Goal: Navigation & Orientation: Find specific page/section

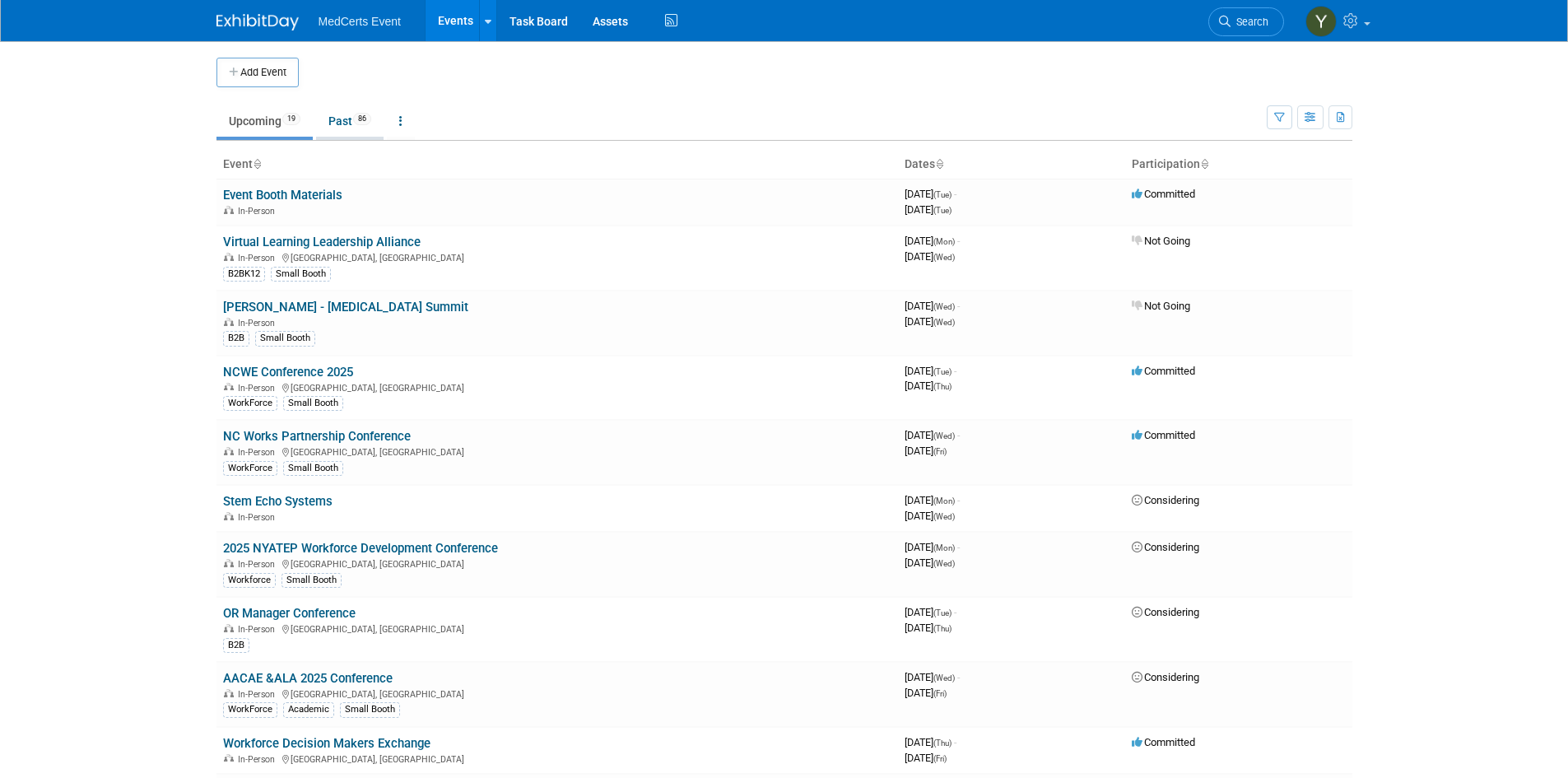
click at [367, 108] on link "Past 86" at bounding box center [350, 121] width 68 height 31
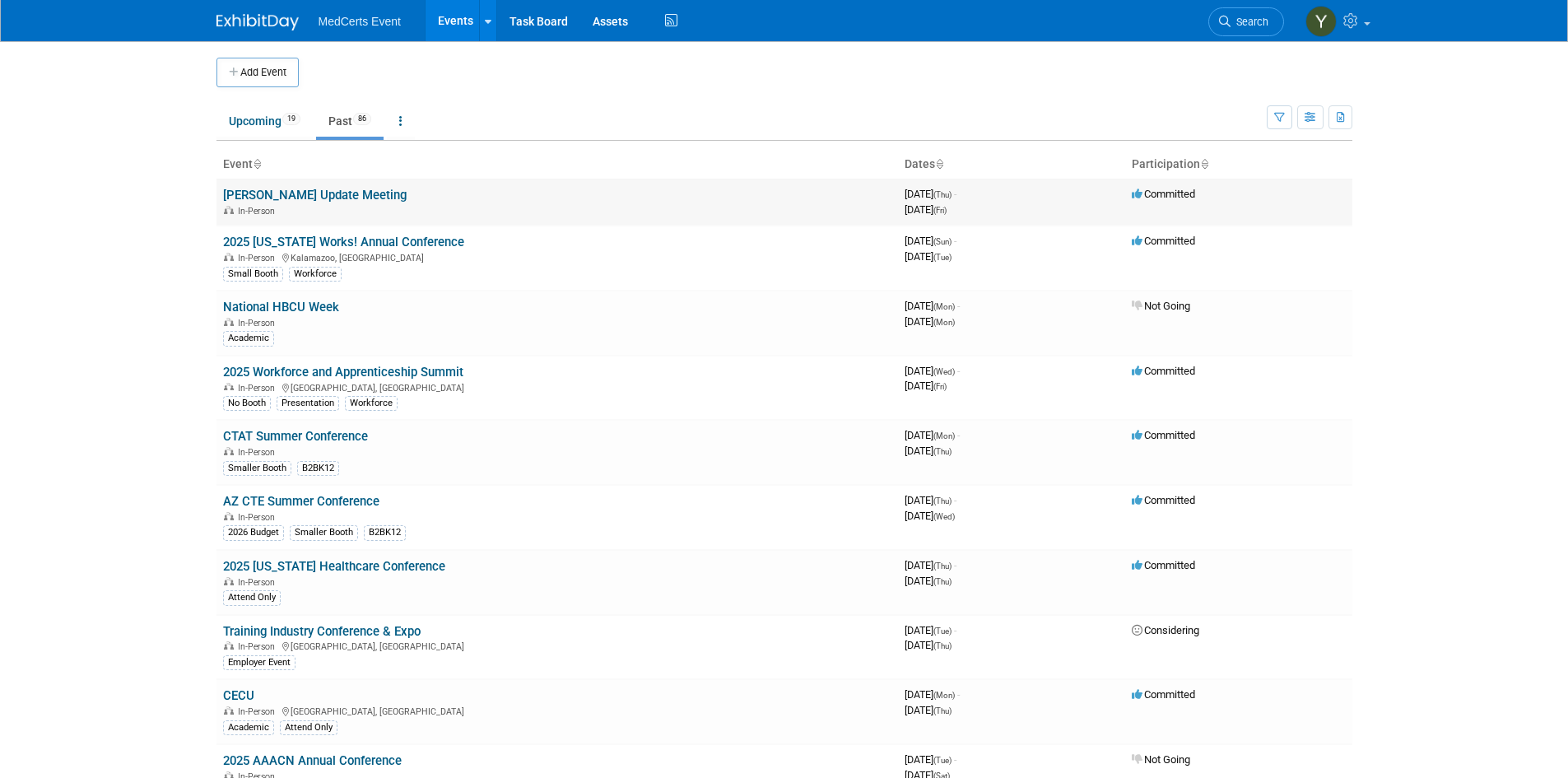
click at [305, 208] on div "In-Person" at bounding box center [557, 211] width 668 height 14
click at [305, 197] on link "[PERSON_NAME] Update Meeting" at bounding box center [314, 195] width 183 height 15
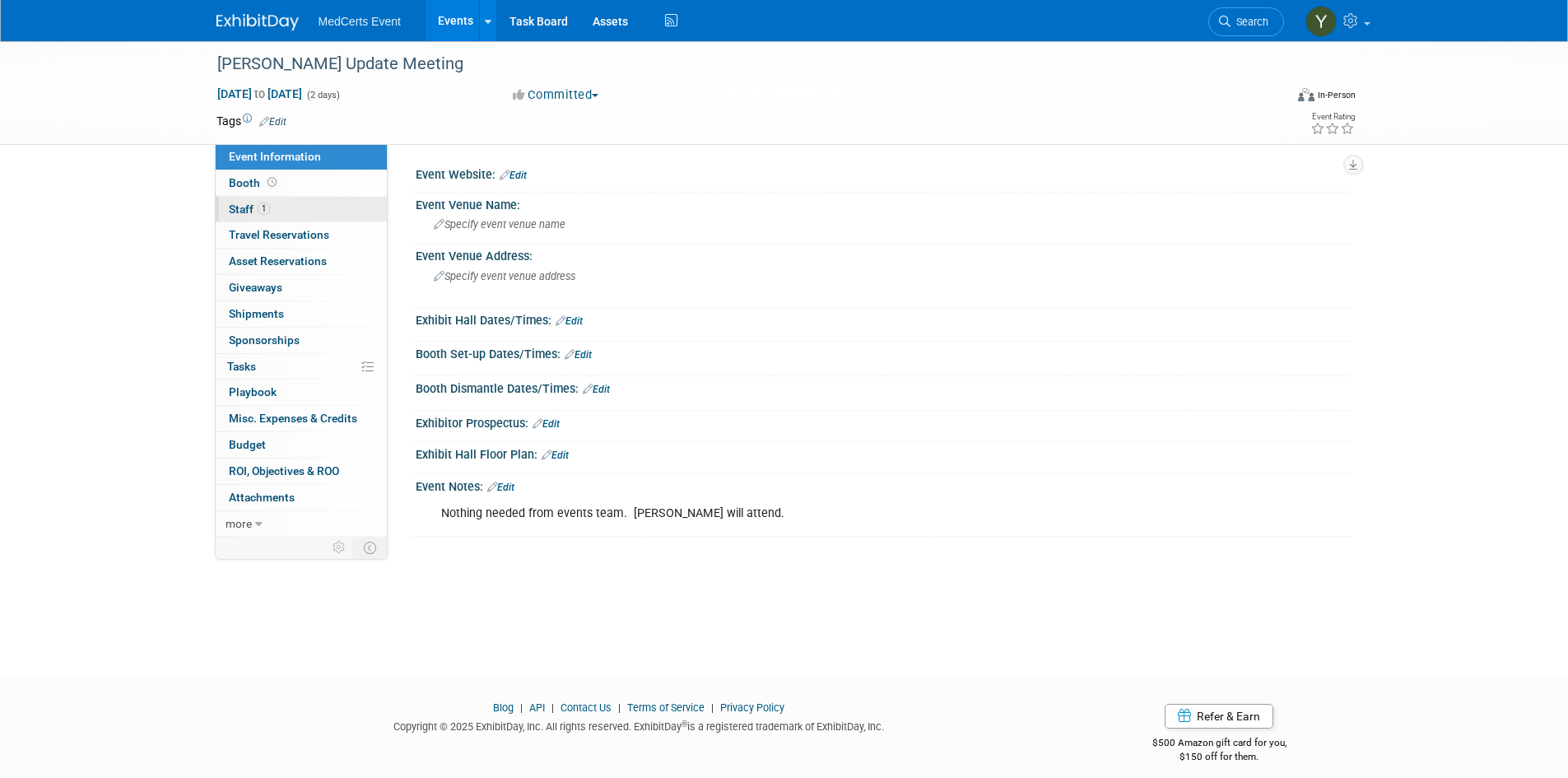
click at [271, 208] on link "1 Staff 1" at bounding box center [301, 210] width 172 height 25
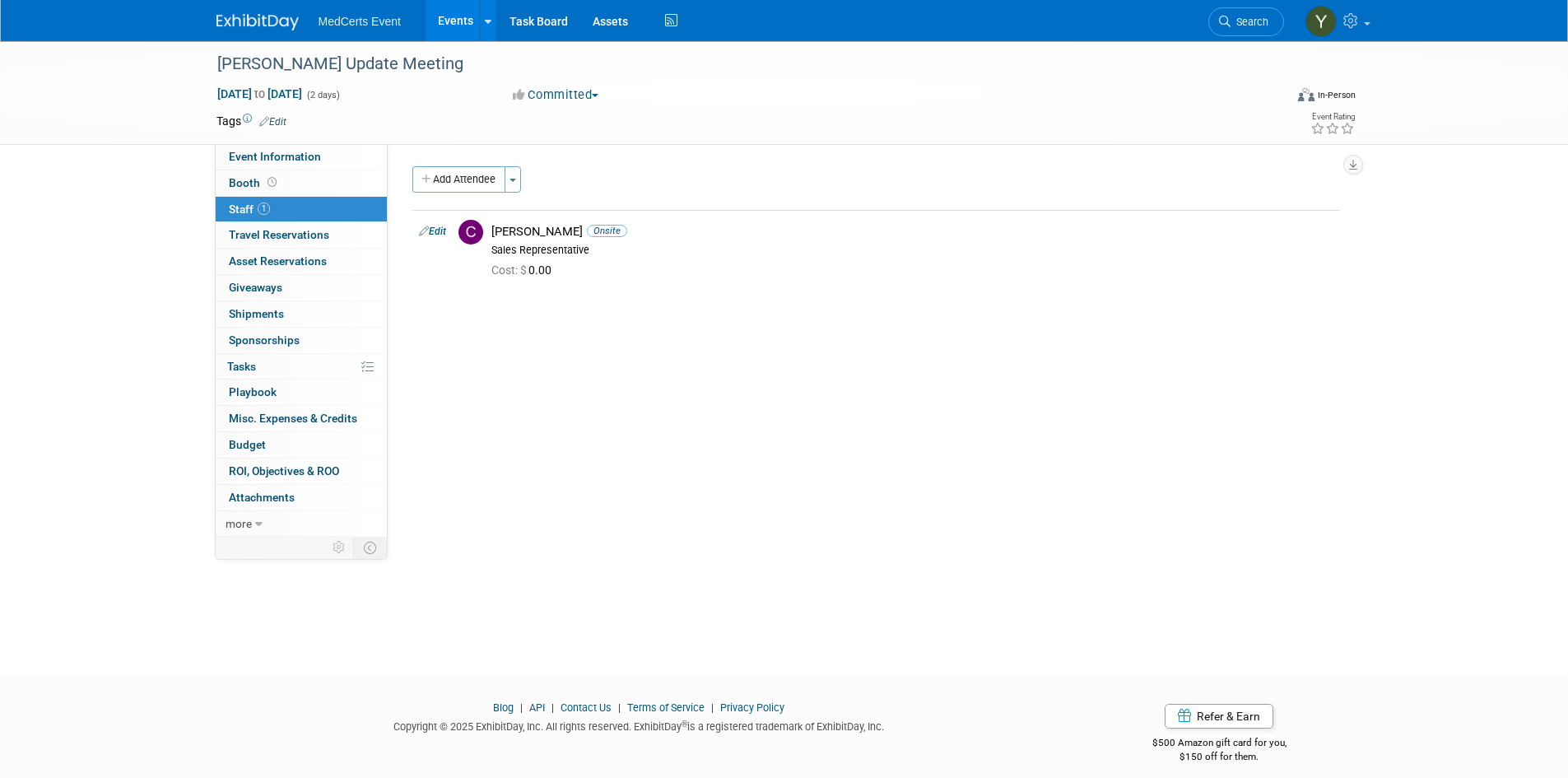
click at [451, 23] on link "Events" at bounding box center [456, 20] width 60 height 41
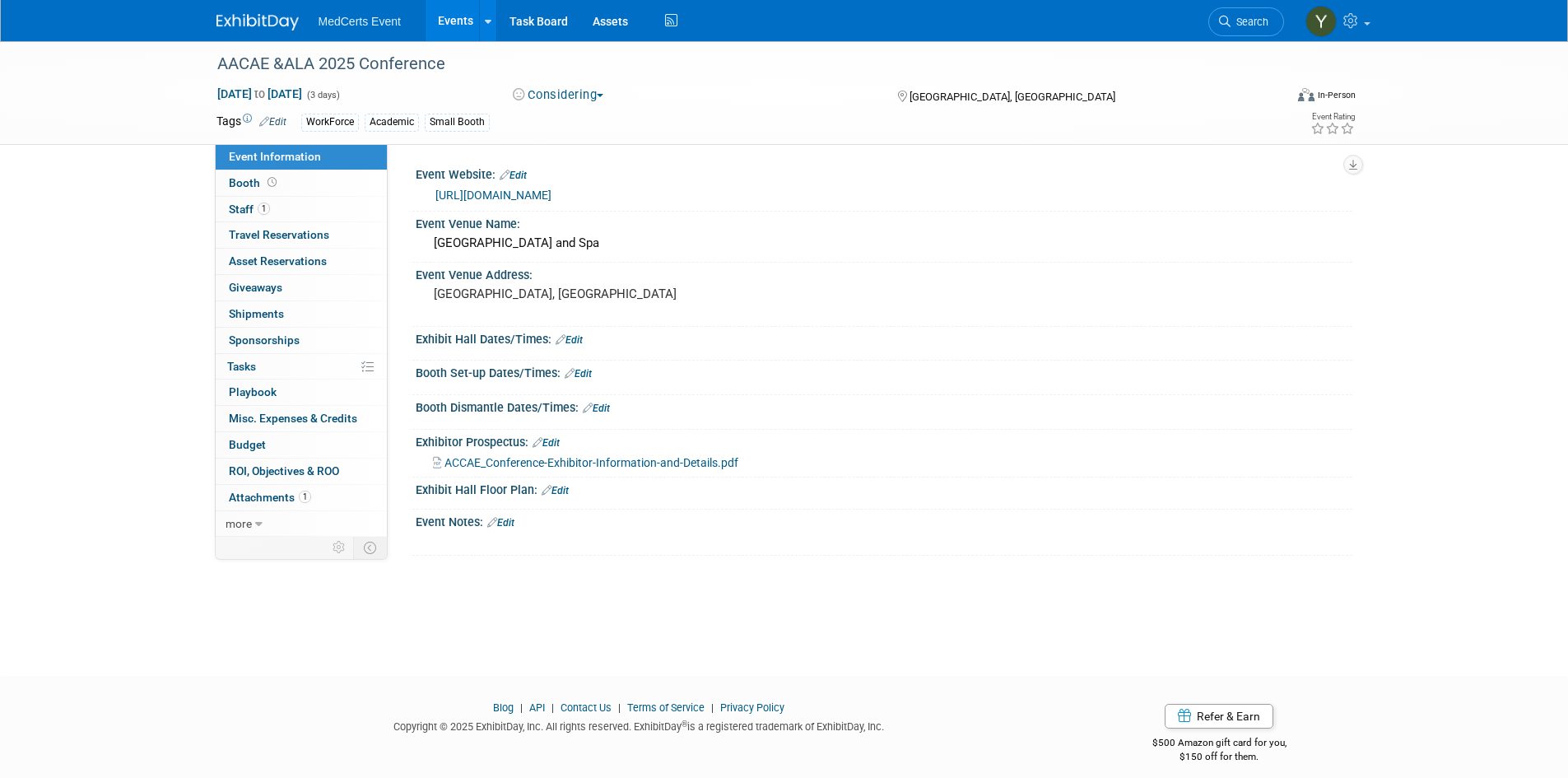
click at [464, 10] on link "Events" at bounding box center [456, 20] width 60 height 41
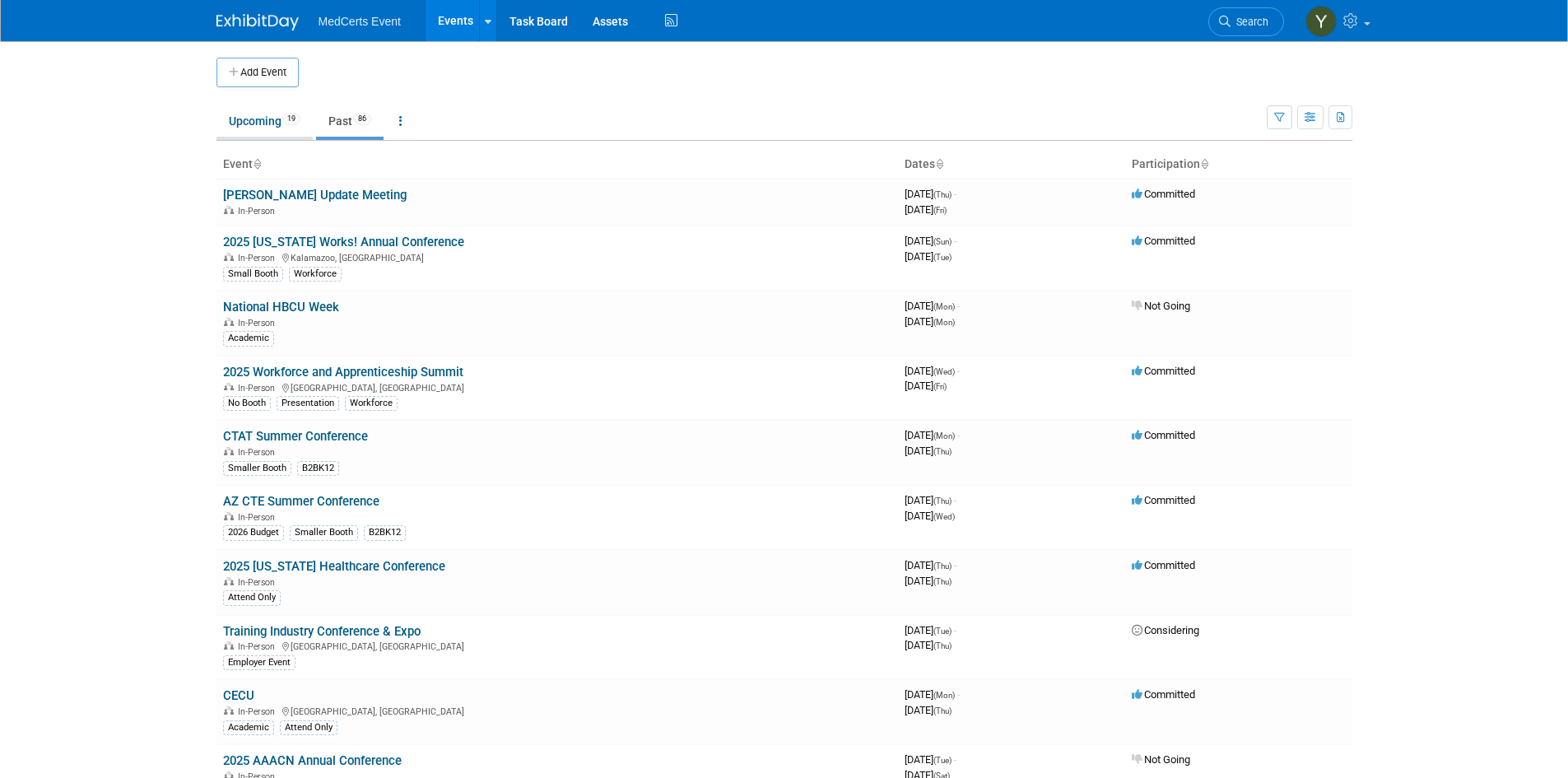
click at [256, 115] on link "Upcoming 19" at bounding box center [264, 121] width 96 height 31
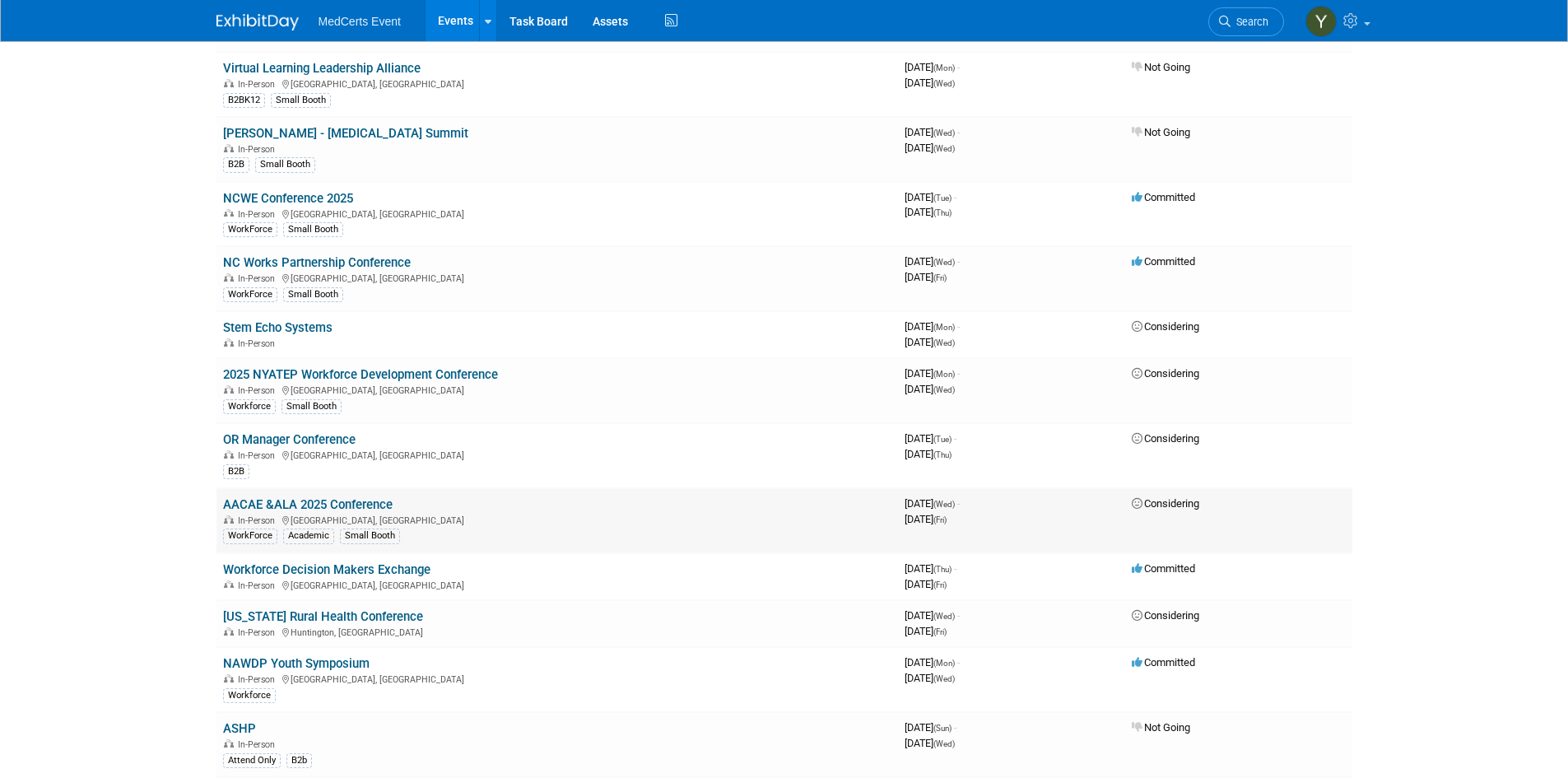
scroll to position [247, 0]
